Goal: Find specific page/section: Find specific page/section

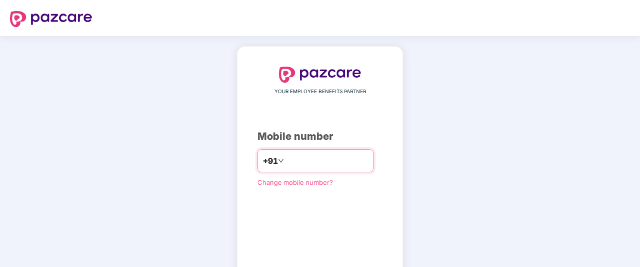
click at [298, 164] on input "number" at bounding box center [327, 161] width 82 height 16
click at [368, 162] on input "**********" at bounding box center [327, 161] width 82 height 16
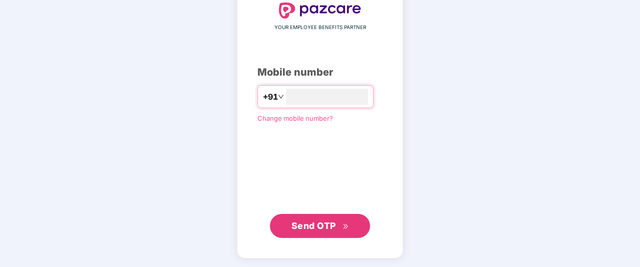
scroll to position [64, 0]
click at [349, 228] on icon "double-right" at bounding box center [346, 227] width 7 height 7
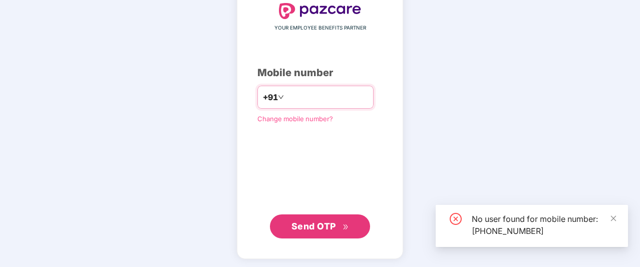
click at [333, 95] on input "**********" at bounding box center [327, 97] width 82 height 16
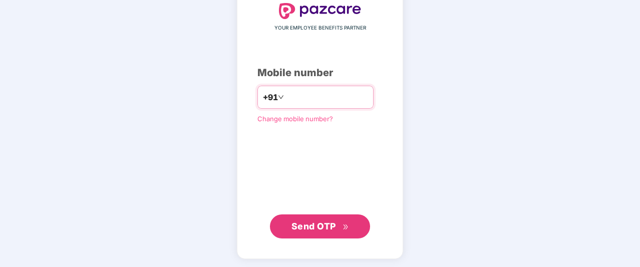
type input "**********"
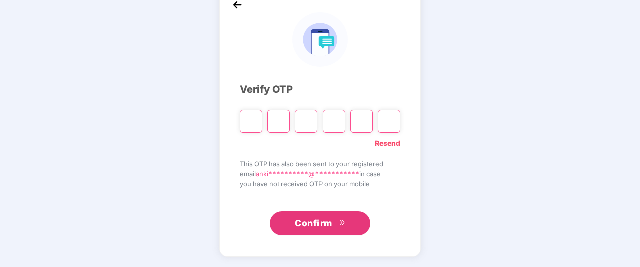
scroll to position [59, 0]
type input "*"
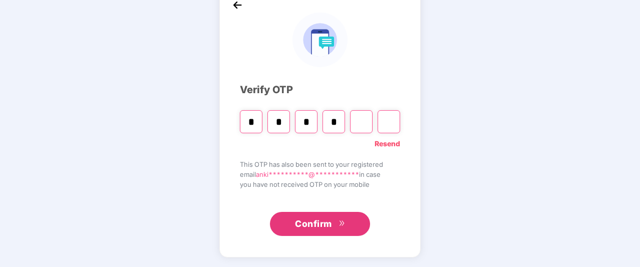
type input "*"
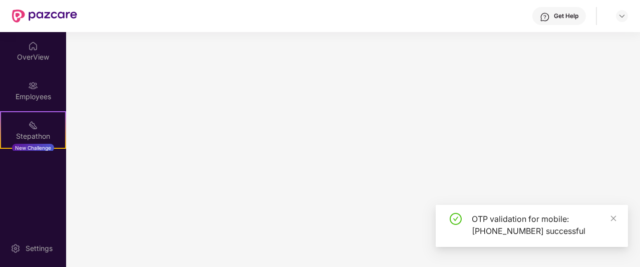
scroll to position [0, 0]
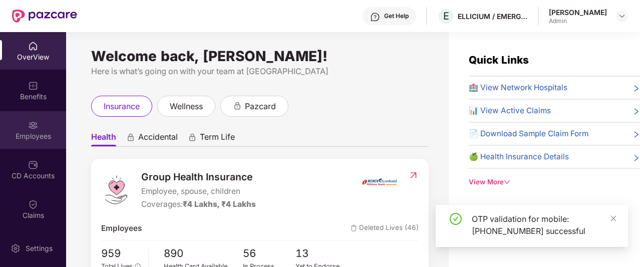
click at [36, 135] on div "Employees" at bounding box center [33, 136] width 66 height 10
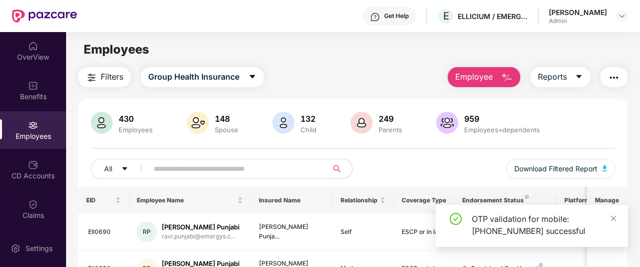
click at [175, 166] on input "text" at bounding box center [234, 168] width 161 height 15
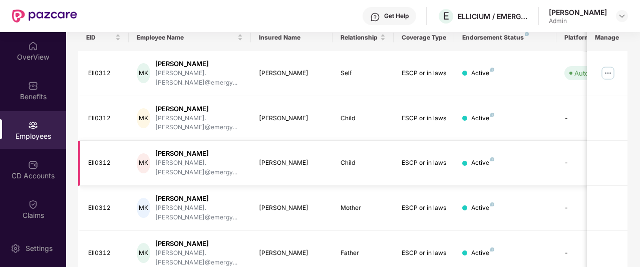
scroll to position [164, 0]
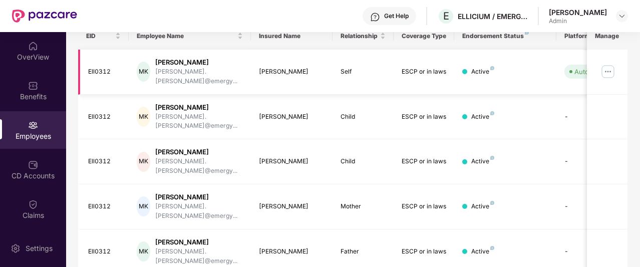
type input "******"
click at [604, 64] on img at bounding box center [608, 72] width 16 height 16
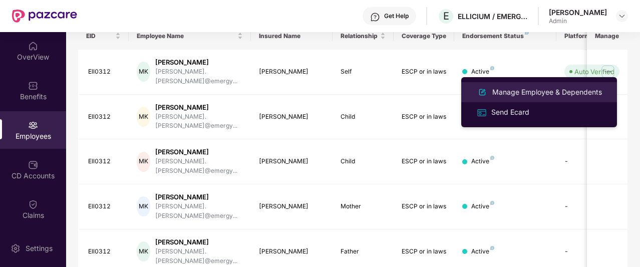
click at [533, 96] on div "Manage Employee & Dependents" at bounding box center [548, 92] width 114 height 11
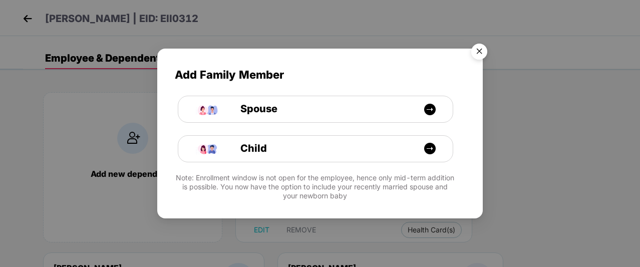
click at [481, 48] on img "Close" at bounding box center [480, 53] width 28 height 28
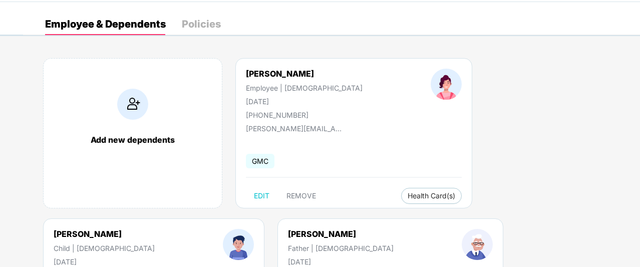
scroll to position [50, 0]
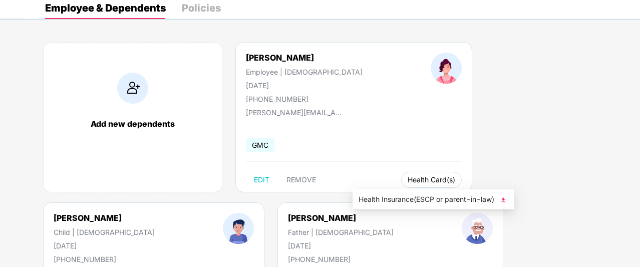
click at [408, 178] on span "Health Card(s)" at bounding box center [432, 179] width 48 height 5
click at [417, 199] on span "Health Insurance(ESCP or parent-in-law)" at bounding box center [434, 199] width 150 height 11
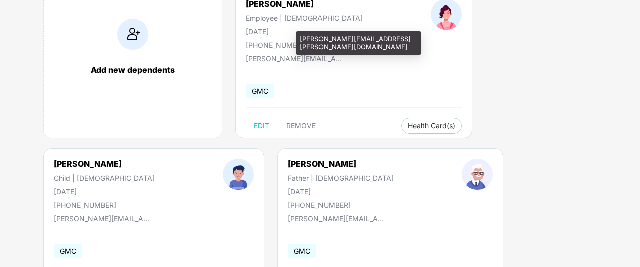
scroll to position [150, 0]
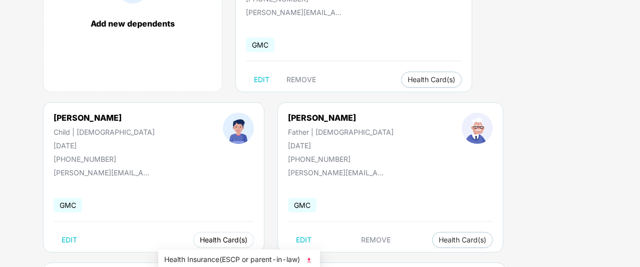
click at [200, 238] on span "Health Card(s)" at bounding box center [224, 240] width 48 height 5
click at [234, 258] on span "Health Insurance(ESCP or parent-in-law)" at bounding box center [239, 259] width 150 height 11
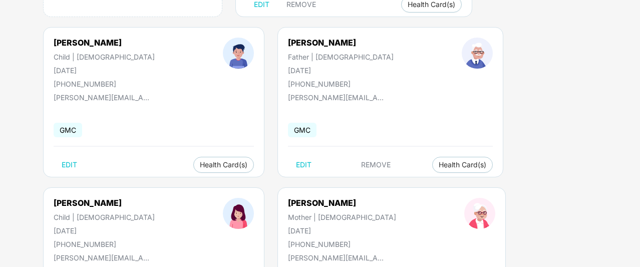
scroll to position [301, 0]
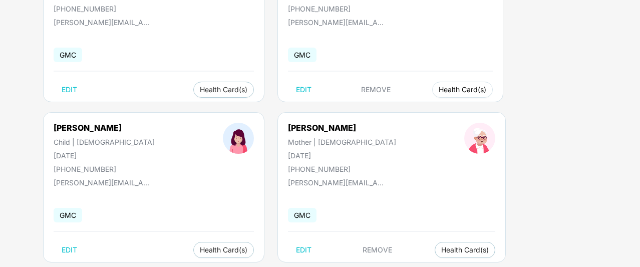
click at [432, 94] on button "Health Card(s)" at bounding box center [462, 90] width 61 height 16
click at [397, 112] on span "Health Insurance(ESCP or parent-in-law)" at bounding box center [448, 109] width 150 height 11
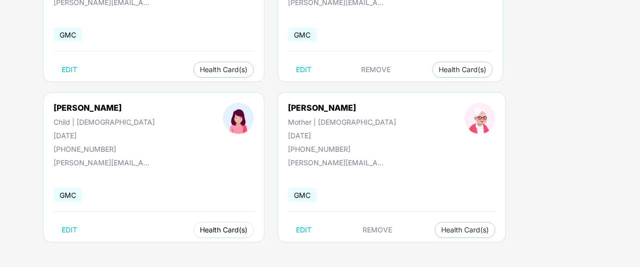
click at [193, 235] on button "Health Card(s)" at bounding box center [223, 230] width 61 height 16
click at [180, 253] on span "Health Insurance(ESCP or parent-in-law)" at bounding box center [232, 249] width 150 height 11
click at [442, 229] on span "Health Card(s)" at bounding box center [466, 230] width 48 height 5
click at [397, 248] on span "Health Insurance(ESCP or parent-in-law)" at bounding box center [429, 249] width 150 height 11
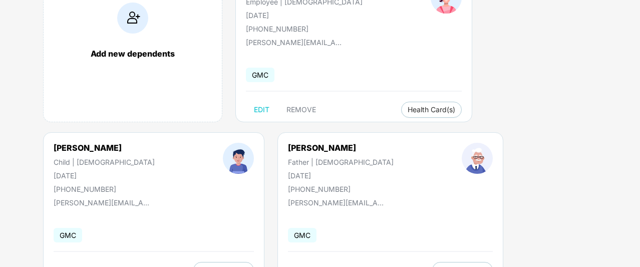
scroll to position [70, 0]
